Goal: Task Accomplishment & Management: Manage account settings

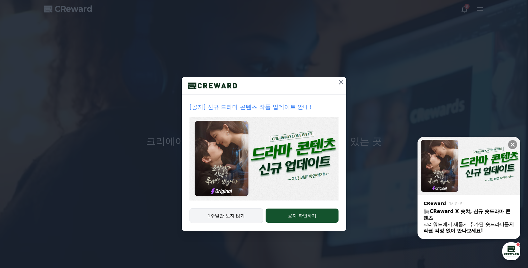
click at [249, 217] on button "1주일간 보지 않기" at bounding box center [225, 215] width 73 height 15
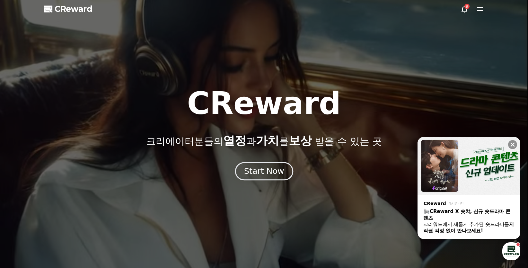
click at [266, 176] on div "Start Now" at bounding box center [264, 171] width 40 height 11
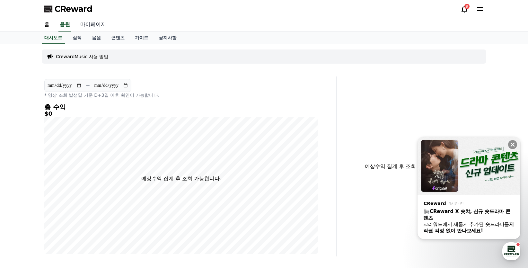
click at [92, 25] on link "마이페이지" at bounding box center [93, 24] width 36 height 13
select select "**********"
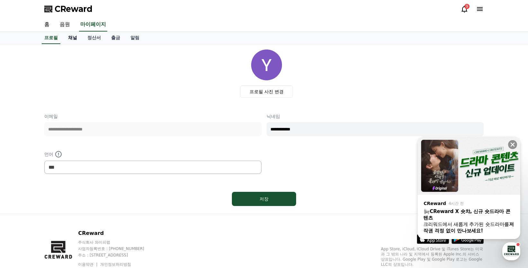
click at [79, 39] on link "채널" at bounding box center [72, 38] width 19 height 12
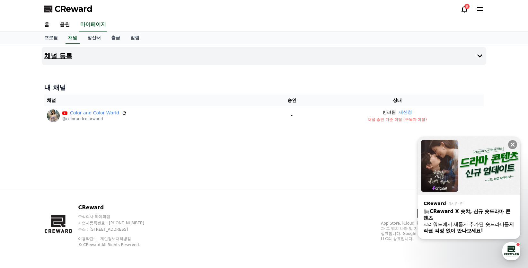
click at [106, 62] on button "채널 등록" at bounding box center [264, 56] width 444 height 18
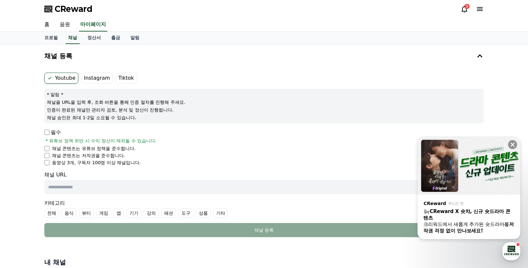
click at [98, 76] on label "Instagram" at bounding box center [97, 78] width 32 height 11
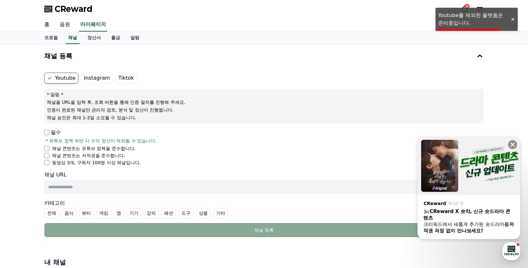
click at [118, 82] on label "Tiktok" at bounding box center [125, 78] width 21 height 11
